Goal: Transaction & Acquisition: Register for event/course

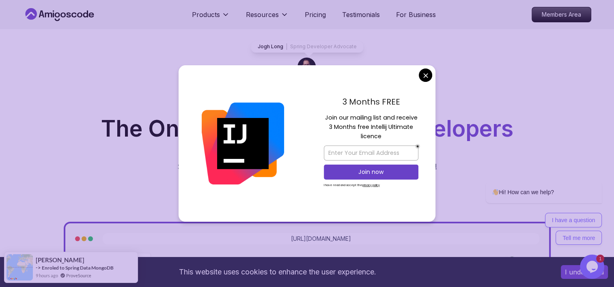
scroll to position [81, 0]
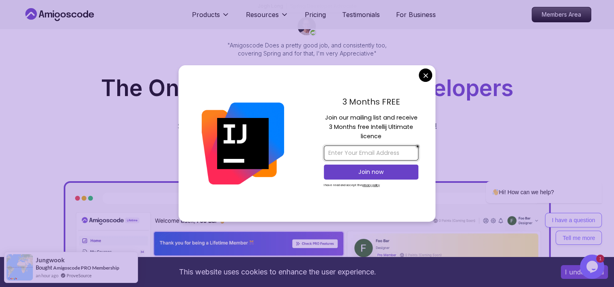
click at [353, 153] on input "email" at bounding box center [371, 153] width 95 height 15
type input "lukya555@gmail.com"
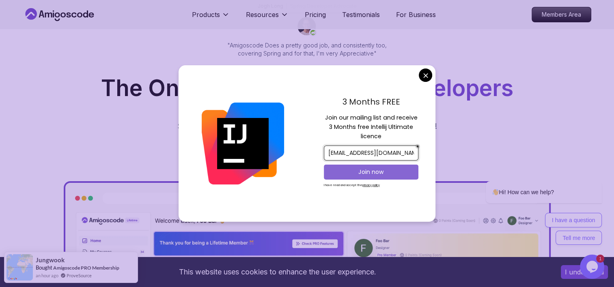
click at [351, 169] on p "Join now" at bounding box center [371, 172] width 77 height 8
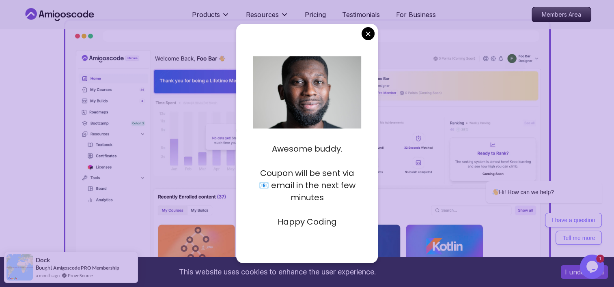
scroll to position [284, 0]
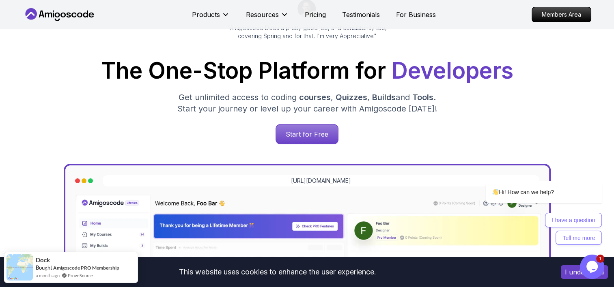
scroll to position [41, 0]
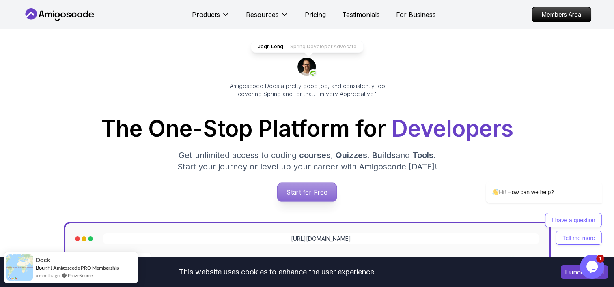
click at [291, 192] on p "Start for Free" at bounding box center [307, 192] width 59 height 19
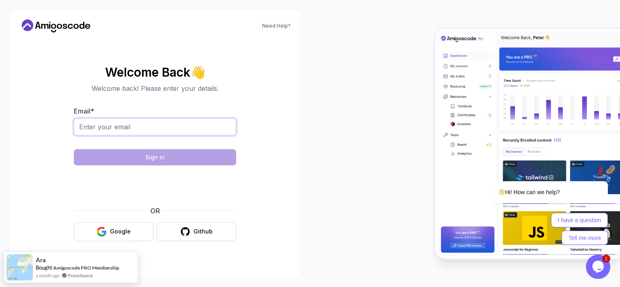
click at [167, 134] on input "Email *" at bounding box center [155, 127] width 162 height 17
click at [341, 99] on div at bounding box center [465, 143] width 310 height 287
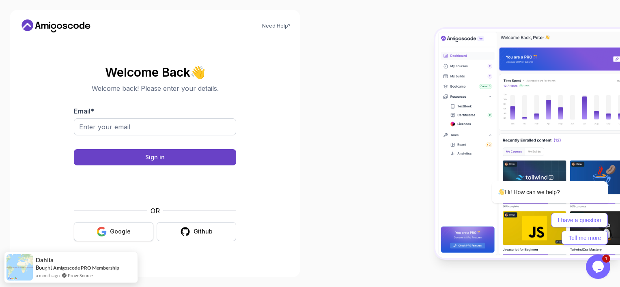
click at [122, 229] on div "Google" at bounding box center [120, 232] width 21 height 8
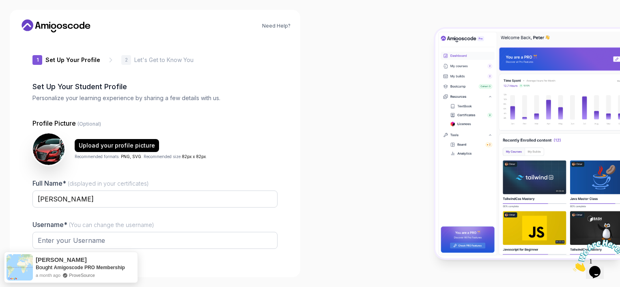
type input "brightpanther9d5ba"
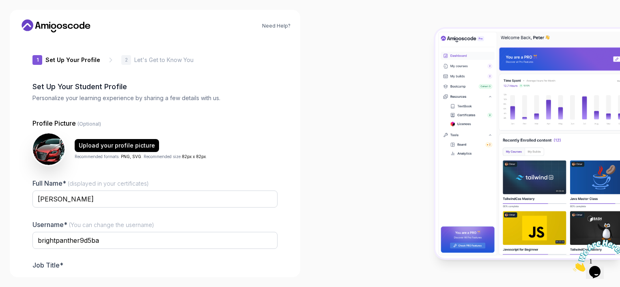
click at [0, 40] on html "Need Help? 1 Set Up Your Profile 1 Set Up Your Profile 2 Let's Get to Know You …" at bounding box center [310, 143] width 620 height 287
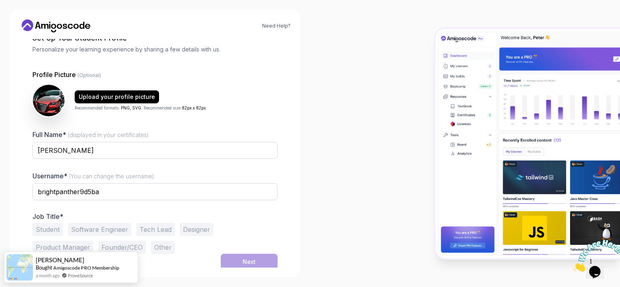
scroll to position [51, 0]
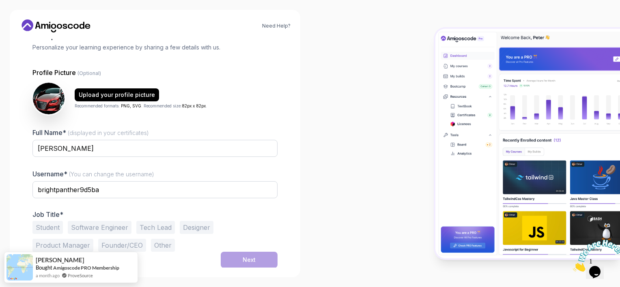
click at [164, 229] on button "Tech Lead" at bounding box center [155, 227] width 39 height 13
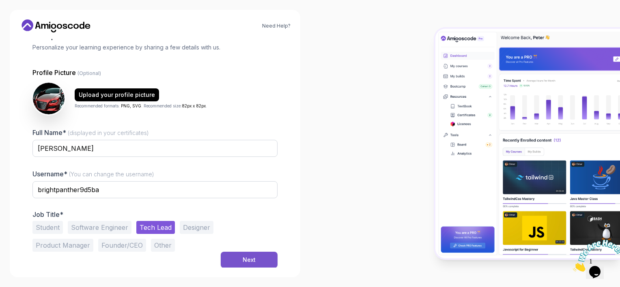
click at [248, 258] on div "Next" at bounding box center [249, 260] width 13 height 8
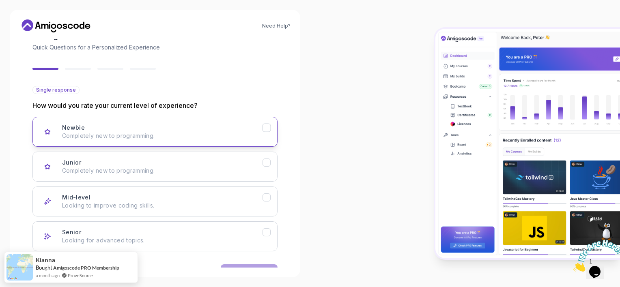
scroll to position [76, 0]
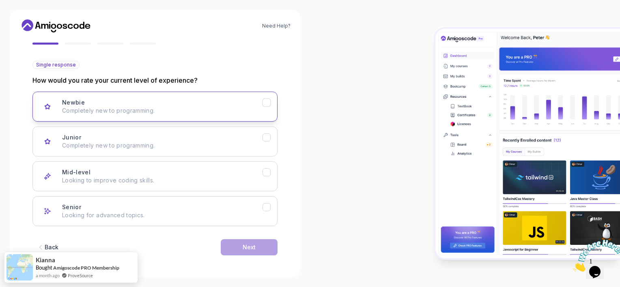
click at [127, 107] on p "Completely new to programming." at bounding box center [162, 111] width 201 height 8
click at [256, 246] on button "Next" at bounding box center [249, 248] width 57 height 16
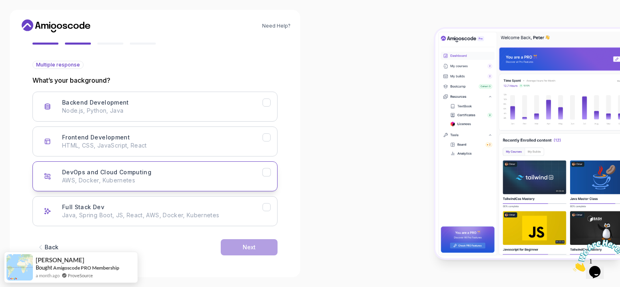
click at [264, 174] on icon "DevOps and Cloud Computing" at bounding box center [267, 173] width 8 height 8
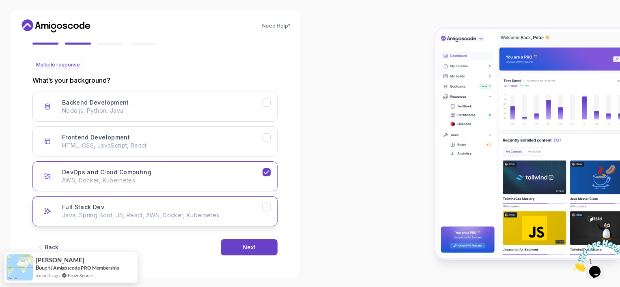
click at [266, 206] on icon "Full Stack Dev" at bounding box center [267, 208] width 8 height 8
click at [257, 242] on button "Next" at bounding box center [249, 248] width 57 height 16
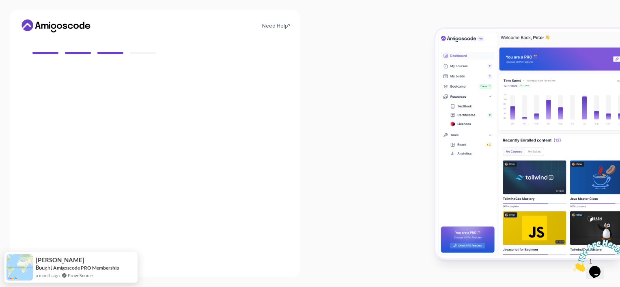
scroll to position [67, 0]
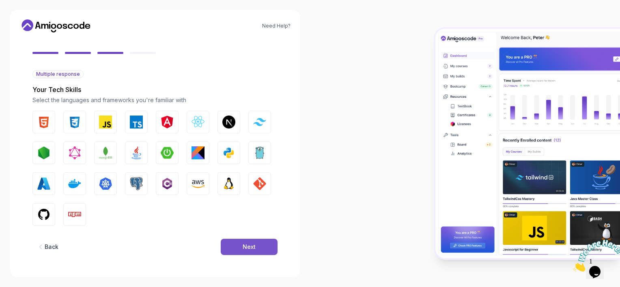
click at [250, 243] on div "Next" at bounding box center [249, 247] width 13 height 8
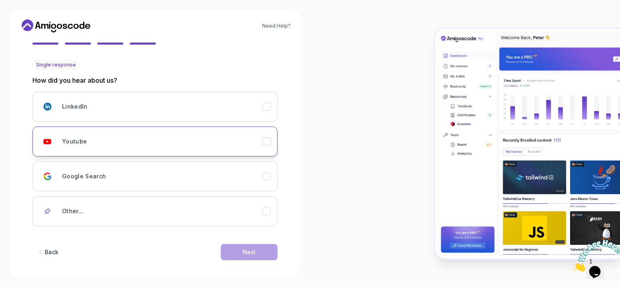
scroll to position [81, 0]
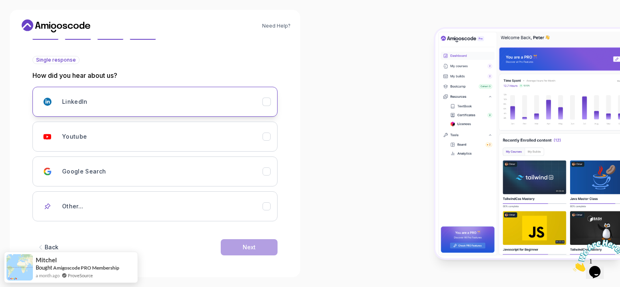
click at [107, 99] on div "LinkedIn" at bounding box center [162, 102] width 201 height 16
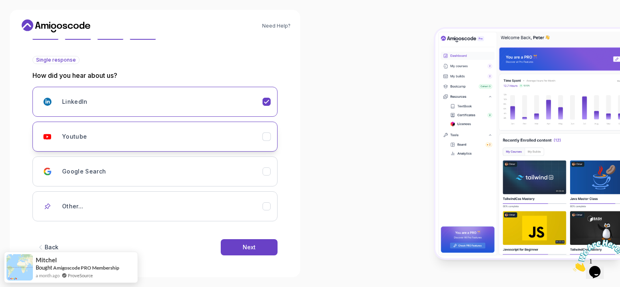
click at [268, 136] on icon "Youtube" at bounding box center [266, 136] width 4 height 3
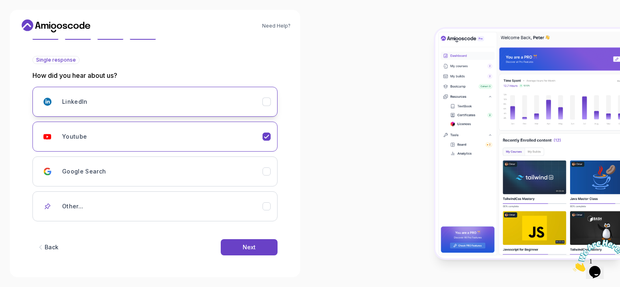
click at [270, 102] on icon "LinkedIn" at bounding box center [267, 102] width 8 height 8
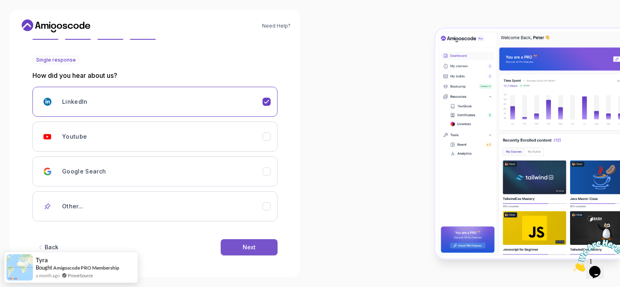
click at [230, 246] on button "Next" at bounding box center [249, 248] width 57 height 16
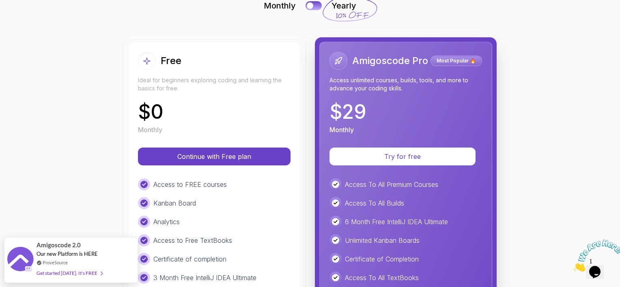
scroll to position [56, 0]
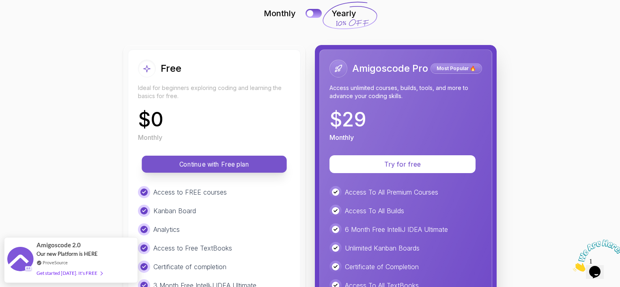
click at [210, 167] on p "Continue with Free plan" at bounding box center [214, 164] width 127 height 9
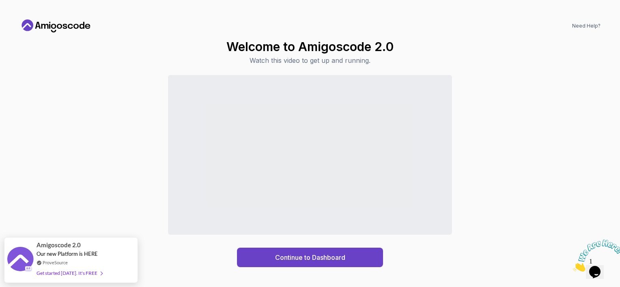
click at [23, 84] on div "Continue to Dashboard" at bounding box center [309, 171] width 581 height 192
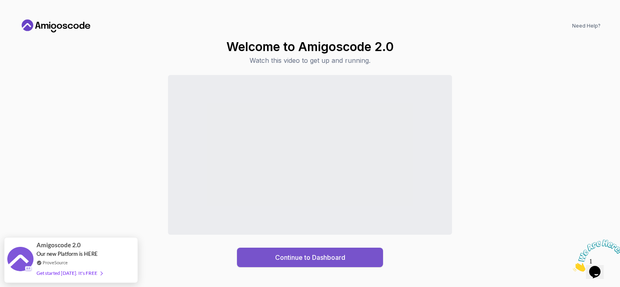
click at [314, 255] on div "Continue to Dashboard" at bounding box center [310, 258] width 70 height 10
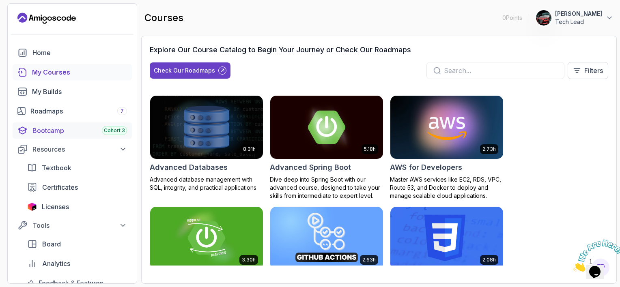
click at [62, 132] on div "Bootcamp Cohort 3" at bounding box center [79, 131] width 95 height 10
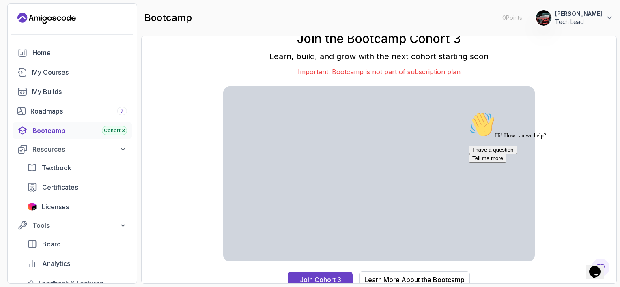
scroll to position [5, 0]
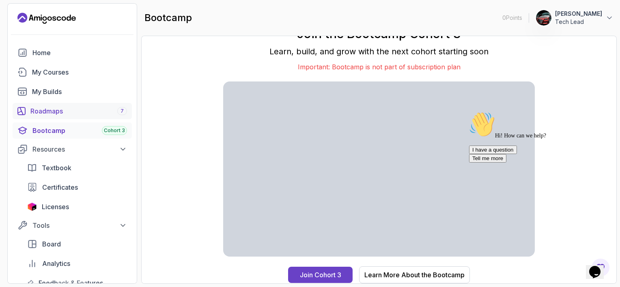
click at [50, 107] on div "Roadmaps 7" at bounding box center [78, 111] width 97 height 10
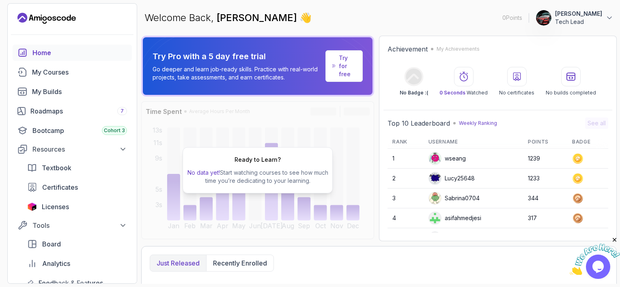
click at [349, 26] on div "Welcome Back, ali lukyamuzi 👋 0 Points 1 ali lukyamuzi Tech Lead" at bounding box center [379, 17] width 476 height 29
click at [47, 70] on div "My Courses" at bounding box center [79, 72] width 95 height 10
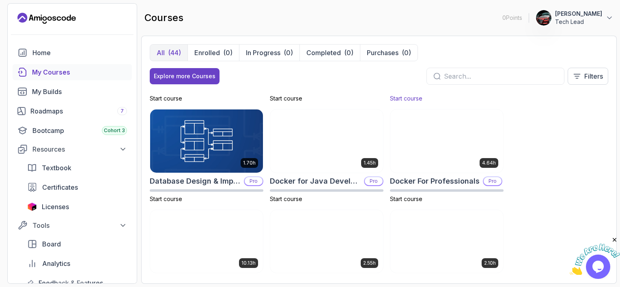
scroll to position [203, 0]
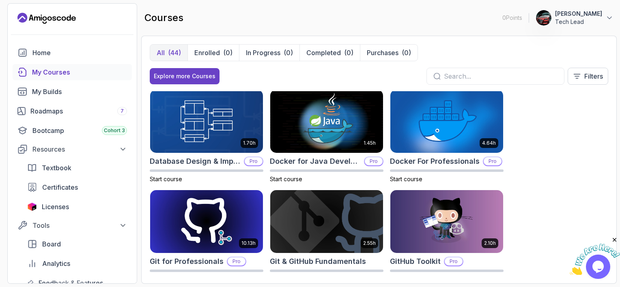
drag, startPoint x: 399, startPoint y: 180, endPoint x: 580, endPoint y: 107, distance: 194.3
click at [580, 107] on div "8.31h Advanced Databases Pro Start course 5.18h Advanced Spring Boot Pro Start …" at bounding box center [379, 183] width 459 height 184
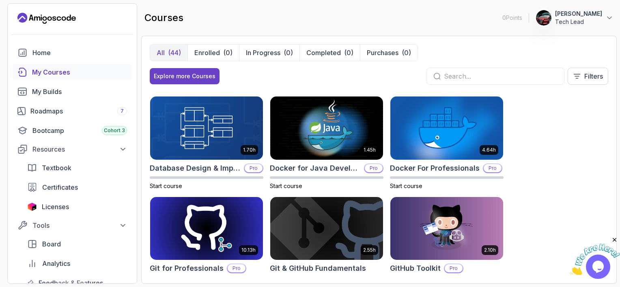
scroll to position [244, 0]
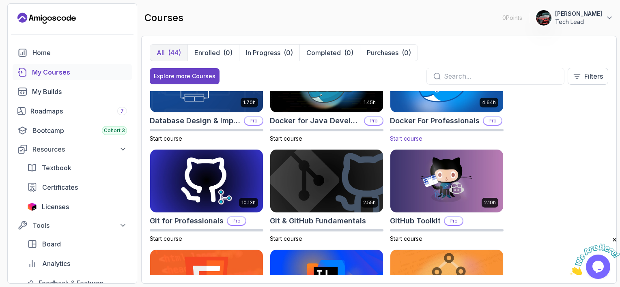
click at [414, 138] on span "Start course" at bounding box center [406, 138] width 32 height 7
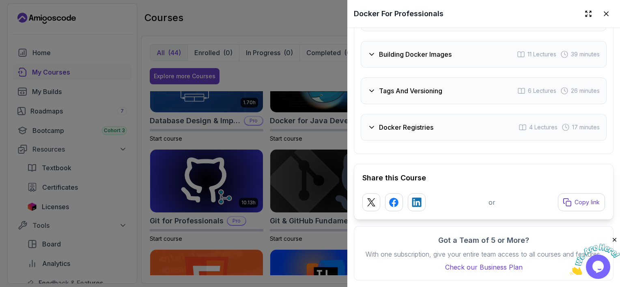
scroll to position [2117, 0]
click at [602, 16] on icon at bounding box center [606, 14] width 8 height 8
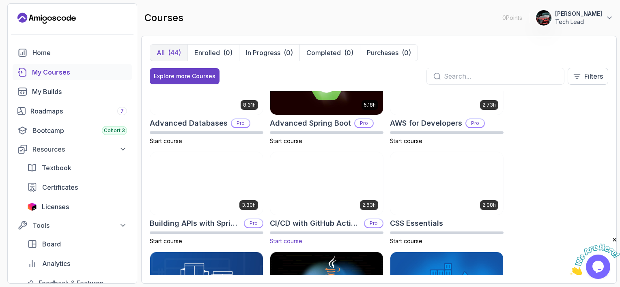
scroll to position [41, 0]
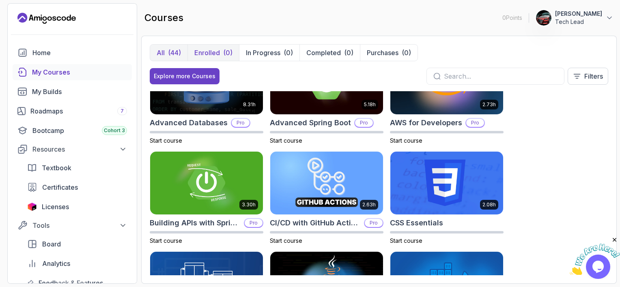
click at [216, 57] on p "Enrolled" at bounding box center [207, 53] width 26 height 10
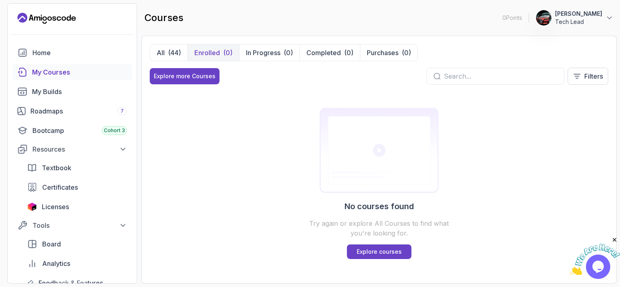
click at [65, 71] on div "My Courses" at bounding box center [79, 72] width 95 height 10
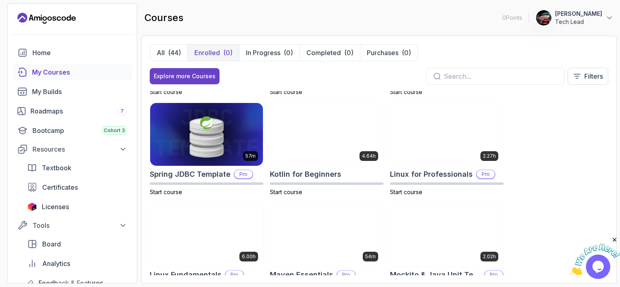
scroll to position [852, 0]
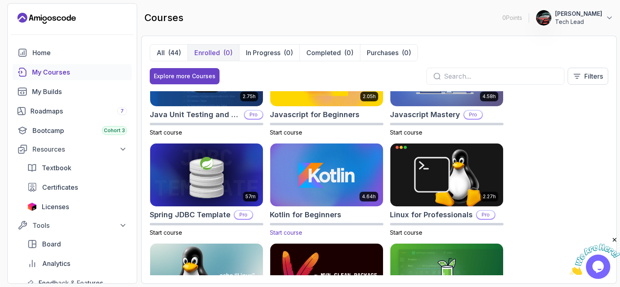
click at [289, 231] on span "Start course" at bounding box center [286, 232] width 32 height 7
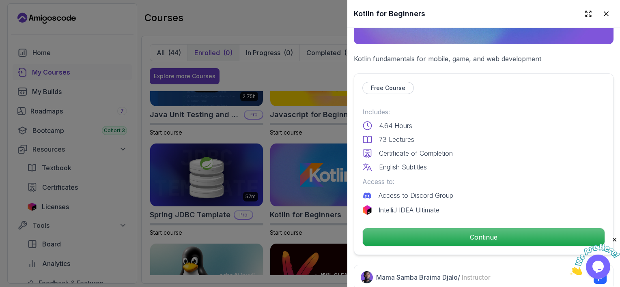
scroll to position [162, 0]
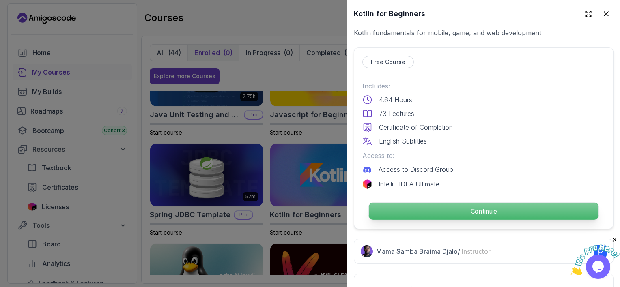
click at [463, 208] on p "Continue" at bounding box center [484, 211] width 230 height 17
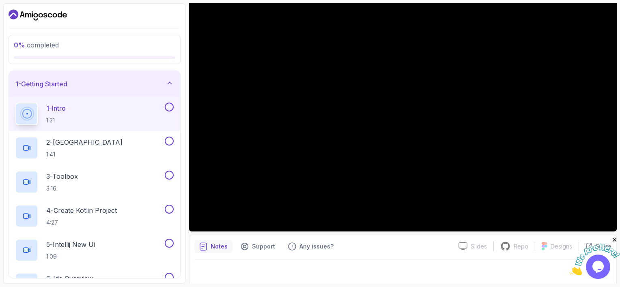
scroll to position [84, 0]
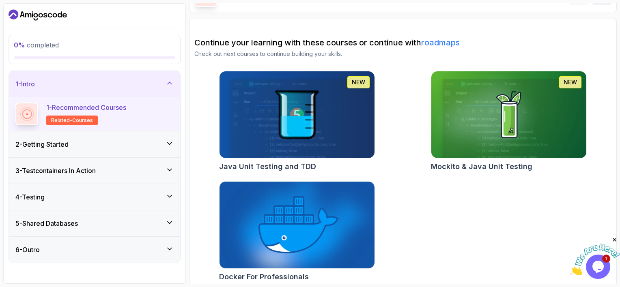
scroll to position [60, 0]
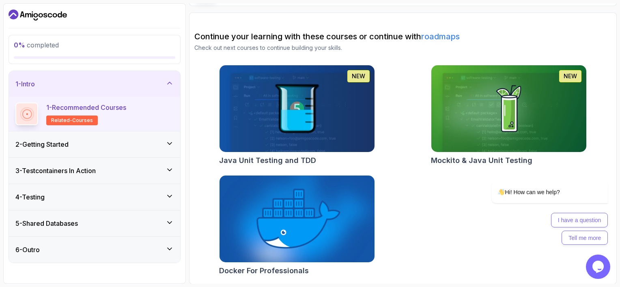
click at [263, 269] on h2 "Docker For Professionals" at bounding box center [264, 270] width 90 height 11
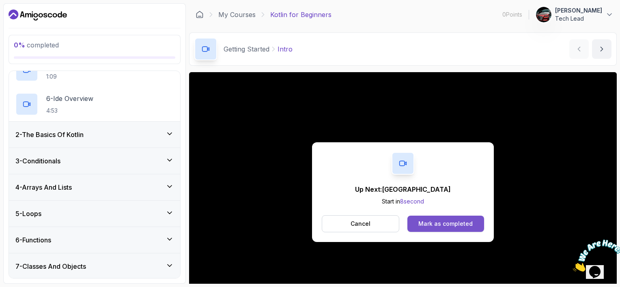
click at [441, 222] on div "Mark as completed" at bounding box center [446, 224] width 54 height 8
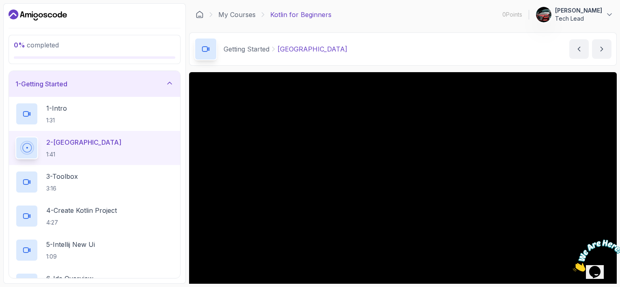
scroll to position [41, 0]
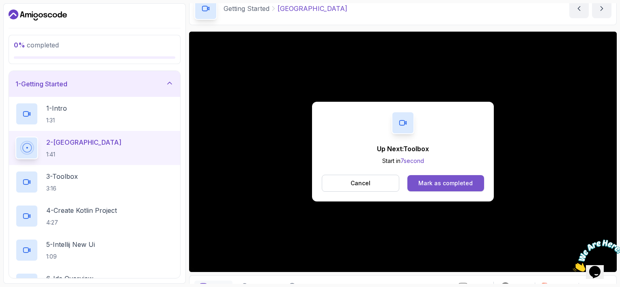
click at [425, 184] on div "Mark as completed" at bounding box center [446, 183] width 54 height 8
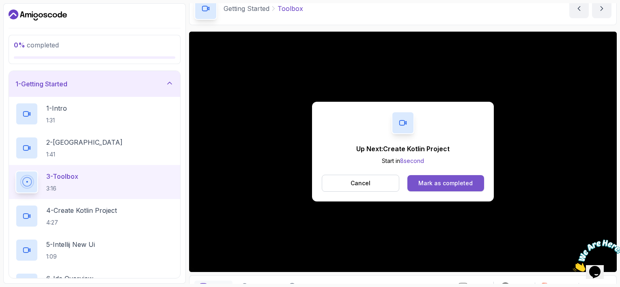
click at [417, 178] on button "Mark as completed" at bounding box center [446, 183] width 77 height 16
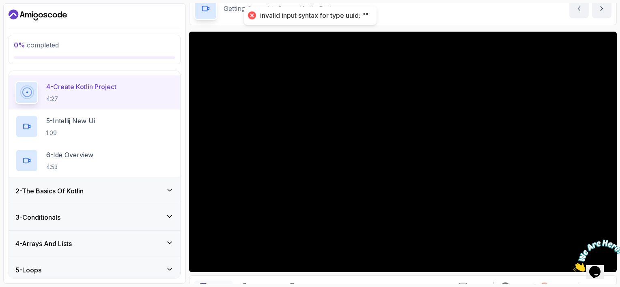
scroll to position [162, 0]
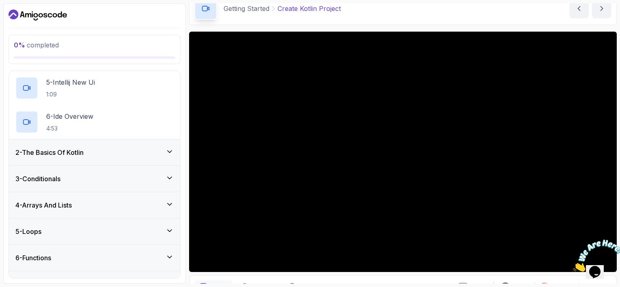
click at [261, 24] on div "Getting Started Create Kotlin Project Create Kotlin Project by nelson" at bounding box center [403, 8] width 428 height 33
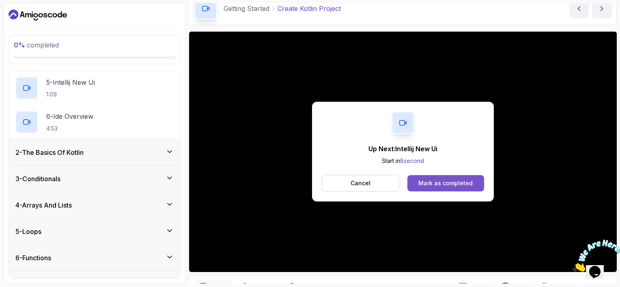
click at [440, 185] on div "Mark as completed" at bounding box center [446, 183] width 54 height 8
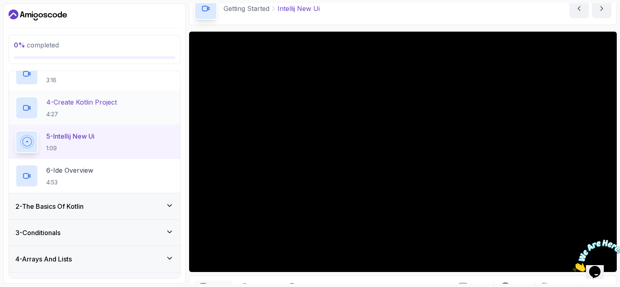
scroll to position [122, 0]
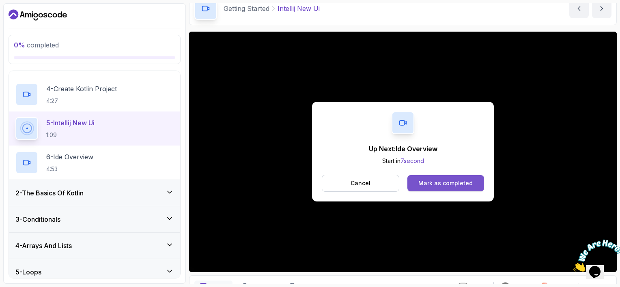
click at [419, 183] on button "Mark as completed" at bounding box center [446, 183] width 77 height 16
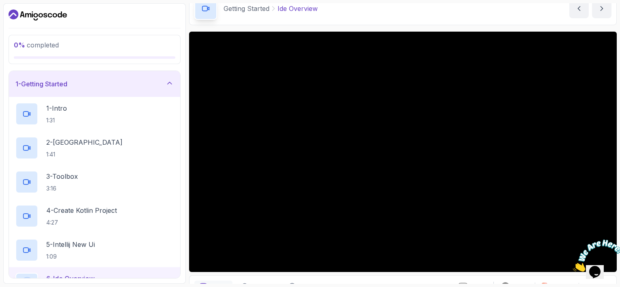
click at [167, 82] on icon at bounding box center [170, 83] width 8 height 8
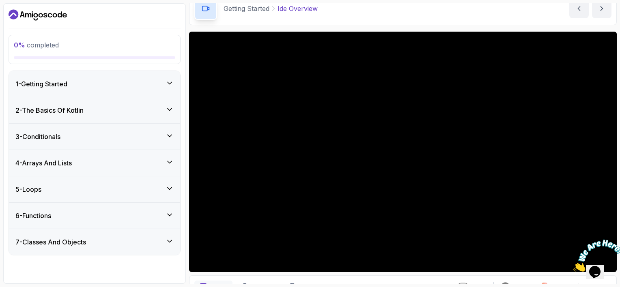
click at [168, 82] on icon at bounding box center [170, 83] width 8 height 8
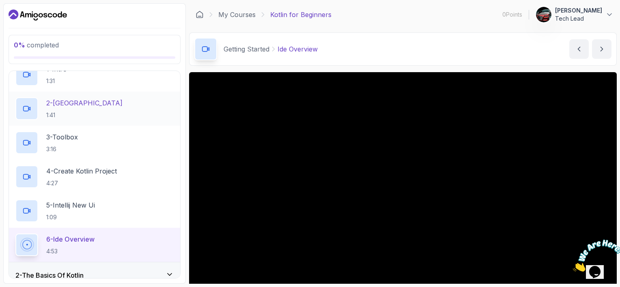
scroll to position [162, 0]
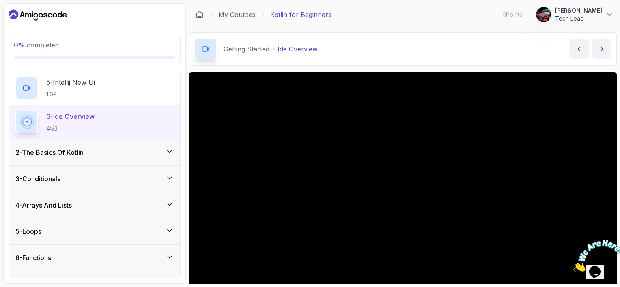
click at [601, 267] on img at bounding box center [598, 256] width 50 height 32
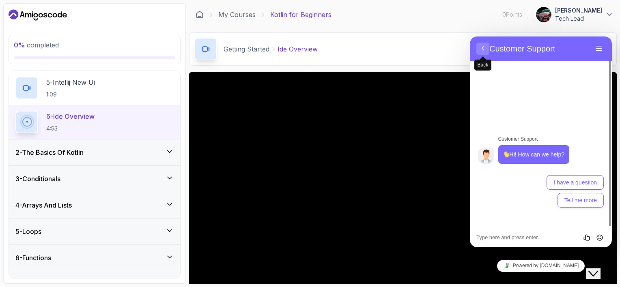
click at [483, 50] on button "Back" at bounding box center [483, 49] width 13 height 12
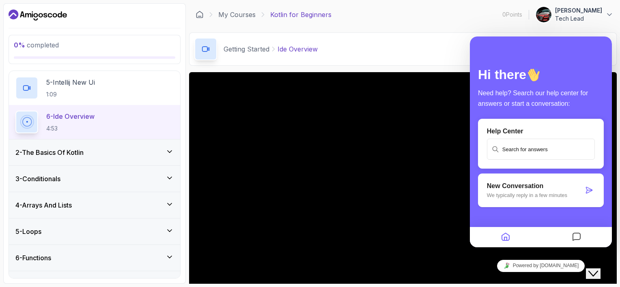
drag, startPoint x: 598, startPoint y: 267, endPoint x: 615, endPoint y: 285, distance: 25.0
click at [598, 269] on icon "Close Chat This icon closes the chat window." at bounding box center [594, 274] width 10 height 10
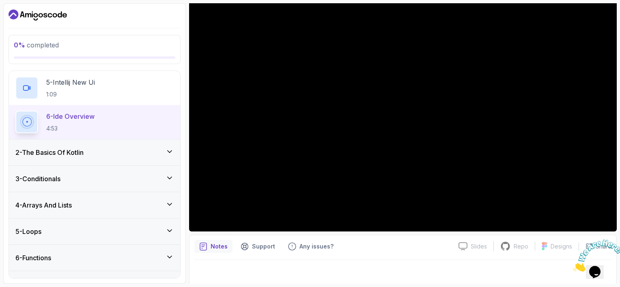
scroll to position [84, 0]
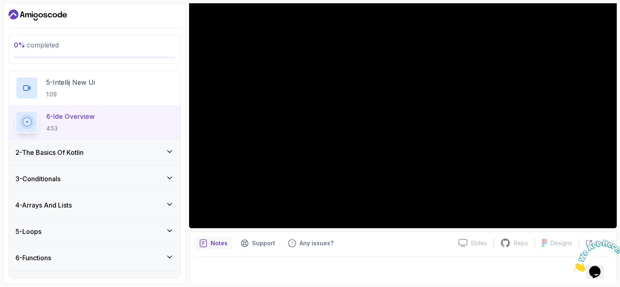
click at [207, 240] on icon "notes button" at bounding box center [203, 244] width 8 height 8
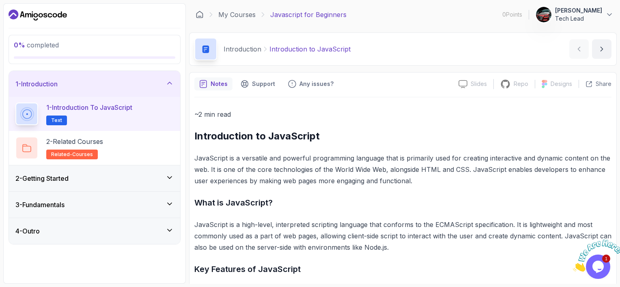
click at [164, 182] on div "2 - Getting Started" at bounding box center [94, 179] width 158 height 10
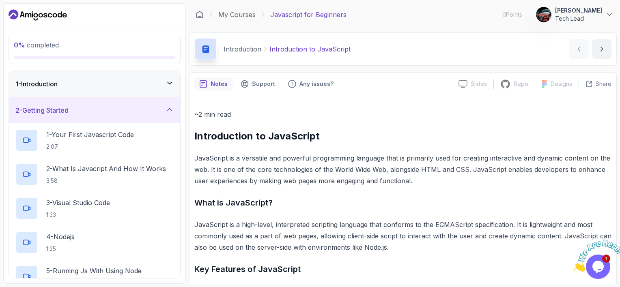
click at [170, 112] on icon at bounding box center [170, 110] width 8 height 8
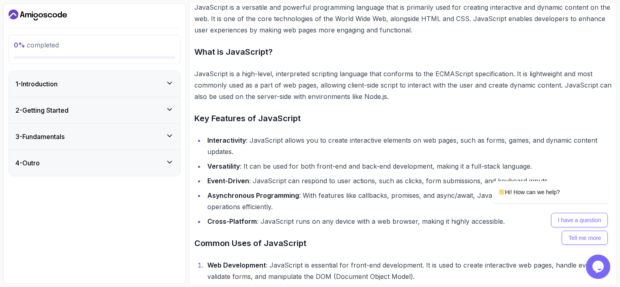
scroll to position [44, 0]
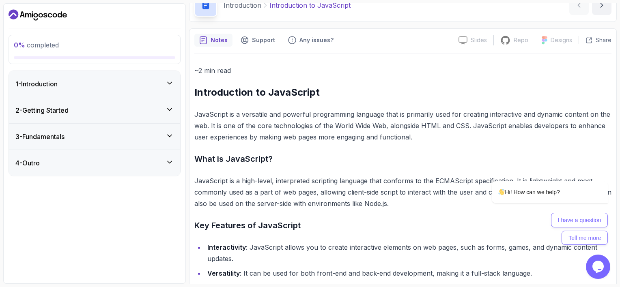
click at [173, 80] on icon at bounding box center [170, 83] width 8 height 8
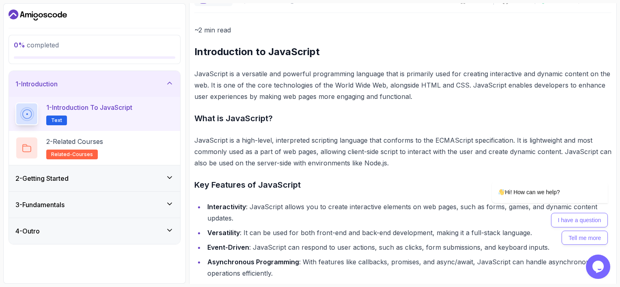
scroll to position [0, 0]
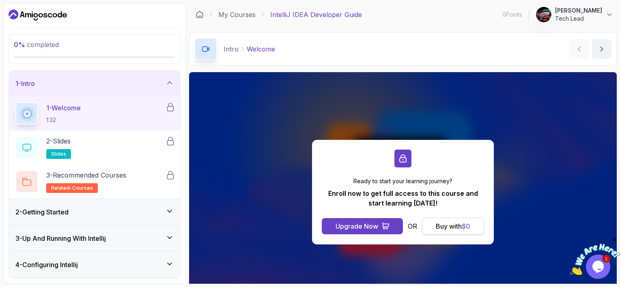
click at [426, 224] on button "Buy with $ 0" at bounding box center [453, 226] width 62 height 17
click at [447, 228] on div "Buy with $ 0" at bounding box center [453, 227] width 35 height 10
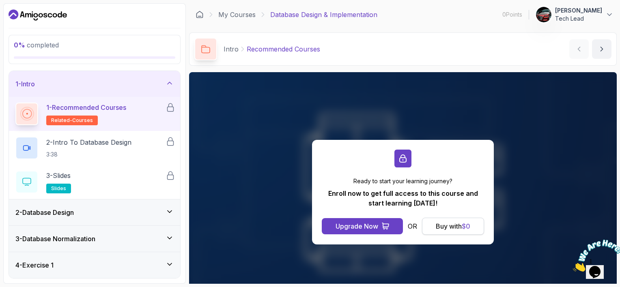
click at [453, 224] on div "Buy with $ 0" at bounding box center [453, 227] width 35 height 10
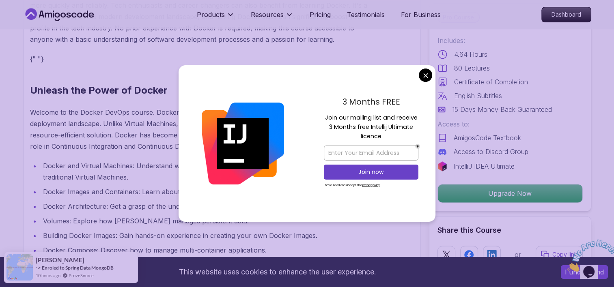
scroll to position [974, 0]
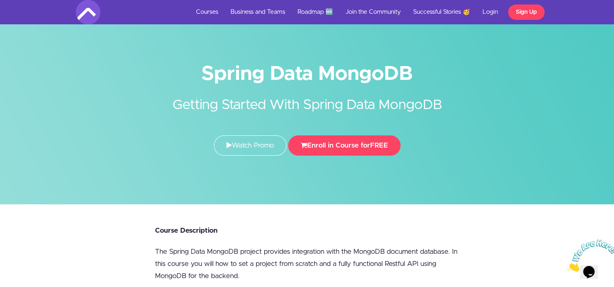
drag, startPoint x: 319, startPoint y: 147, endPoint x: 62, endPoint y: 71, distance: 268.3
click at [62, 71] on div at bounding box center [307, 102] width 614 height 205
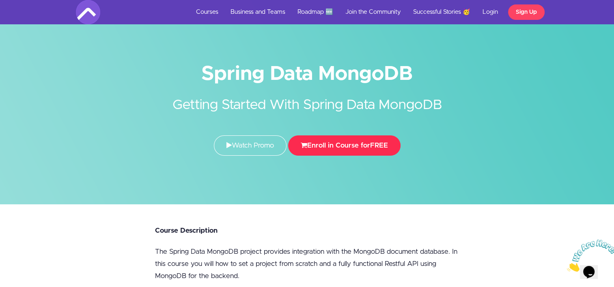
click at [353, 141] on button "Enroll in Course for FREE" at bounding box center [344, 146] width 112 height 20
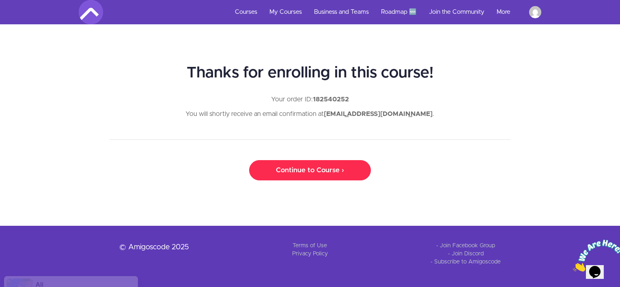
click at [320, 173] on link "Continue to Course ›" at bounding box center [310, 170] width 122 height 20
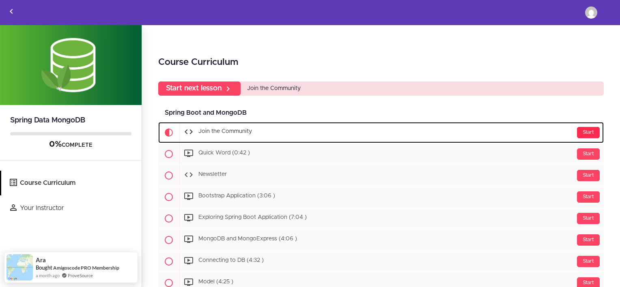
click at [577, 135] on div "Start" at bounding box center [588, 132] width 23 height 11
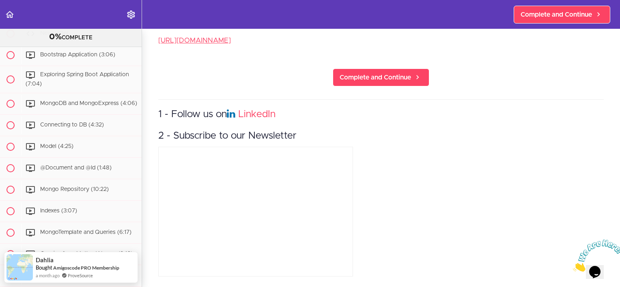
scroll to position [287, 0]
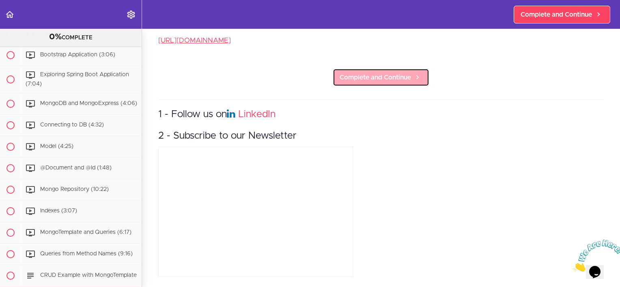
click at [350, 73] on span "Complete and Continue" at bounding box center [375, 78] width 71 height 10
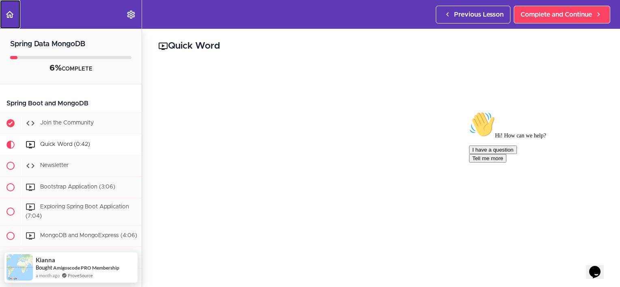
click at [10, 13] on icon "Back to course curriculum" at bounding box center [10, 15] width 10 height 10
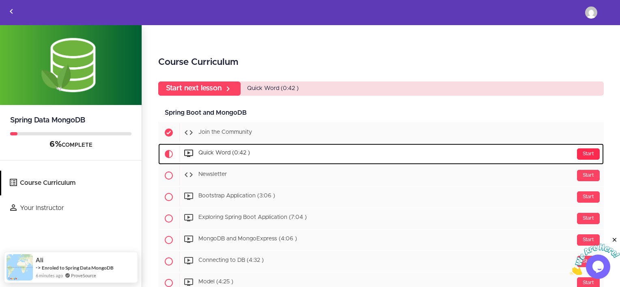
click at [578, 153] on div "Start" at bounding box center [588, 154] width 23 height 11
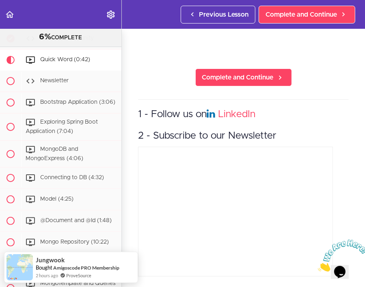
scroll to position [131, 0]
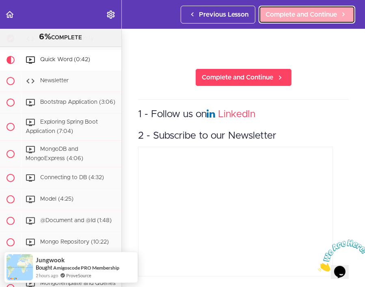
click at [306, 19] on span "Complete and Continue" at bounding box center [300, 15] width 71 height 10
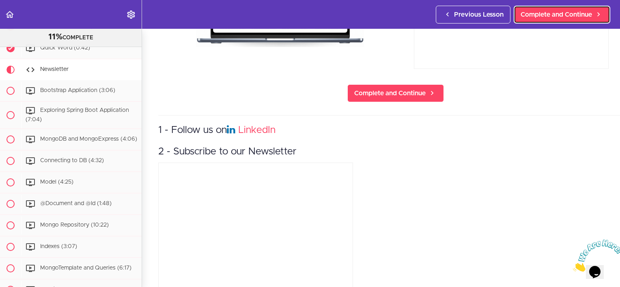
scroll to position [184, 0]
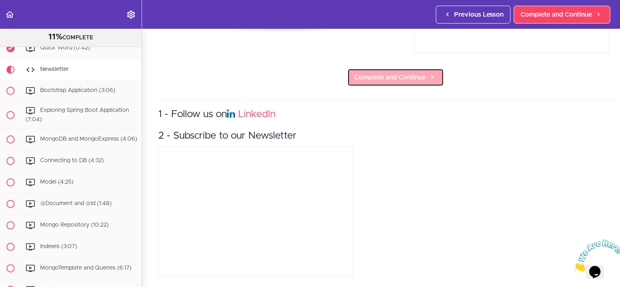
click at [389, 73] on span "Complete and Continue" at bounding box center [389, 78] width 71 height 10
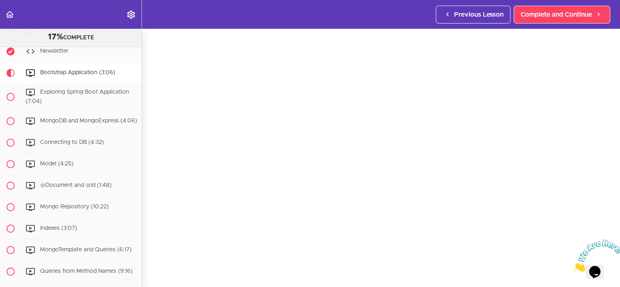
scroll to position [148, 0]
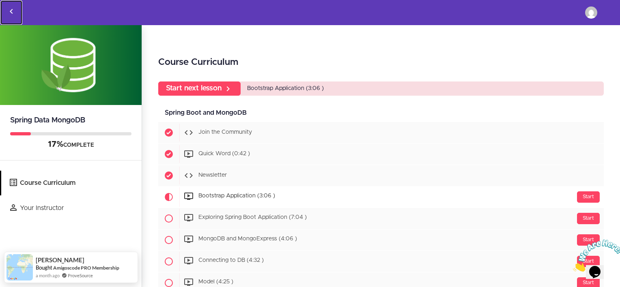
click at [13, 10] on icon "Back to courses" at bounding box center [11, 11] width 10 height 10
